Goal: Task Accomplishment & Management: Use online tool/utility

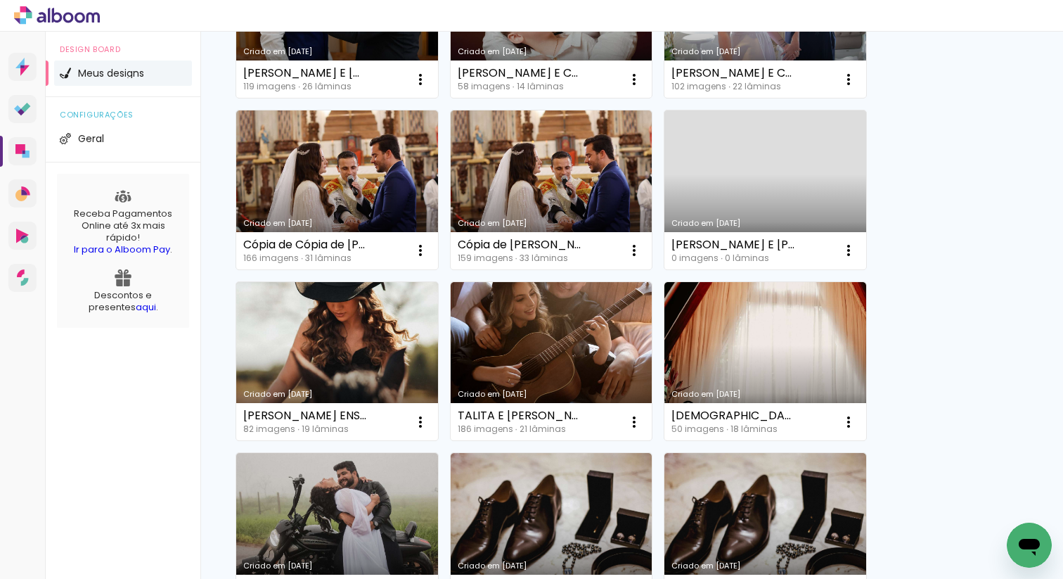
scroll to position [427, 0]
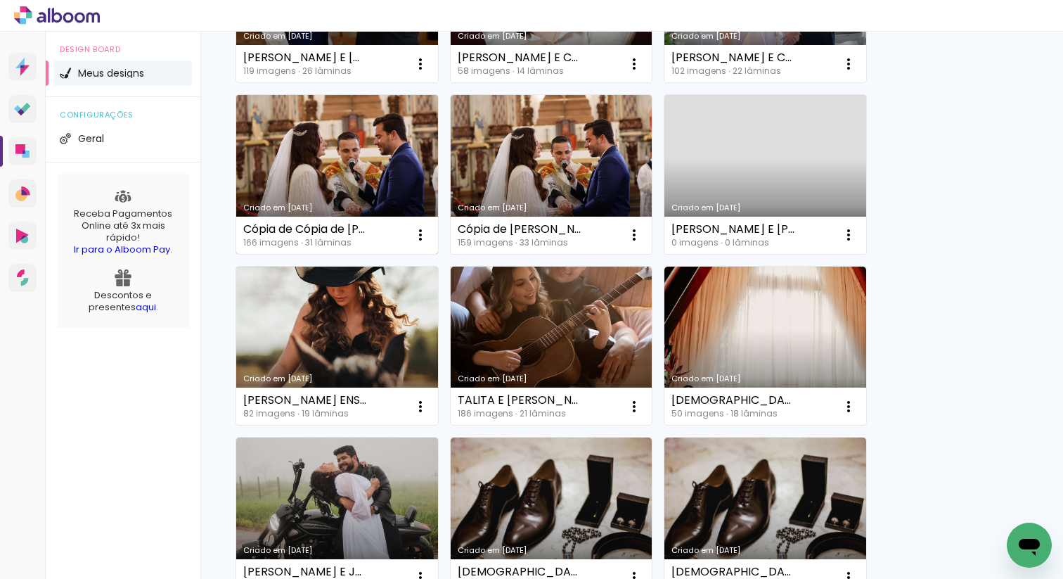
click at [360, 205] on div "Criado em [DATE]" at bounding box center [337, 208] width 188 height 8
